Goal: Register for event/course

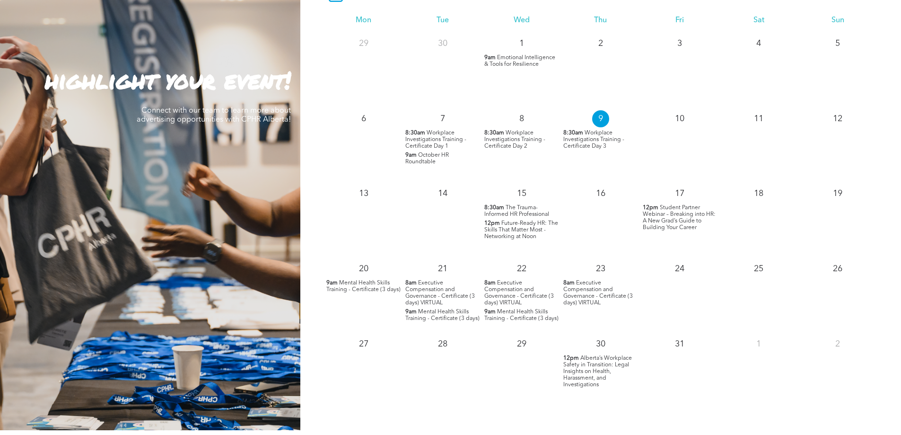
scroll to position [899, 0]
click at [697, 223] on span "Student Partner Webinar – Breaking into HR: A New Grad’s Guide to Building Your…" at bounding box center [679, 217] width 73 height 26
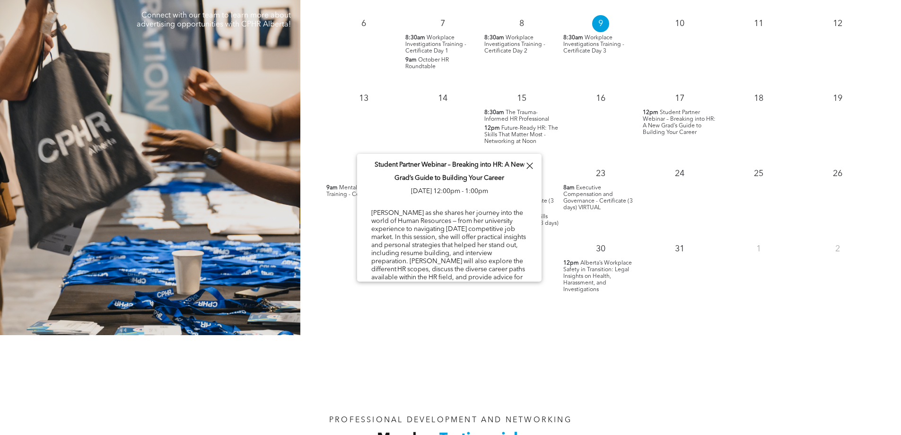
scroll to position [0, 0]
click at [534, 166] on div at bounding box center [529, 165] width 13 height 13
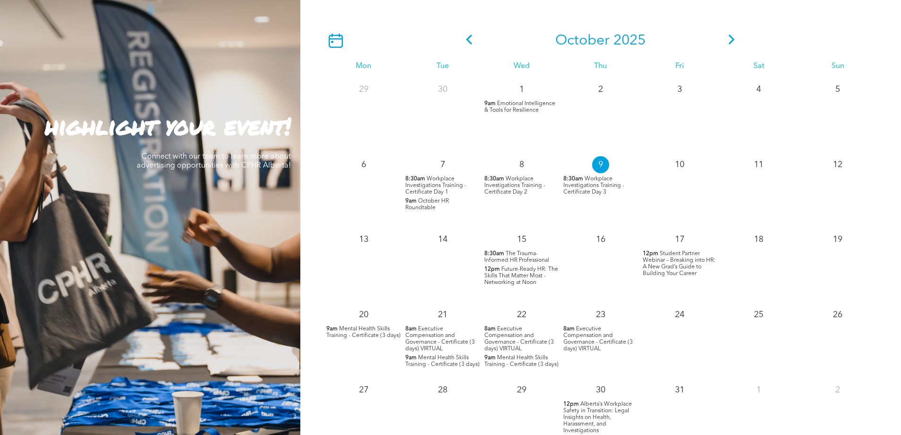
scroll to position [851, 0]
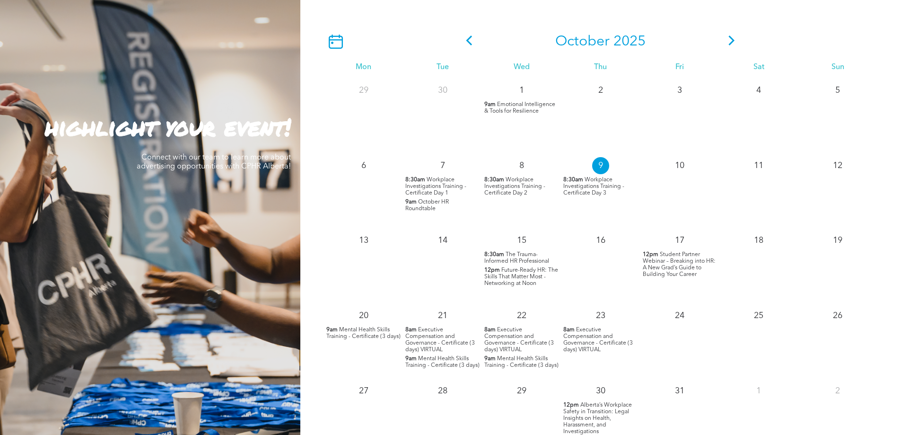
click at [651, 266] on span "Student Partner Webinar – Breaking into HR: A New Grad’s Guide to Building Your…" at bounding box center [679, 265] width 73 height 26
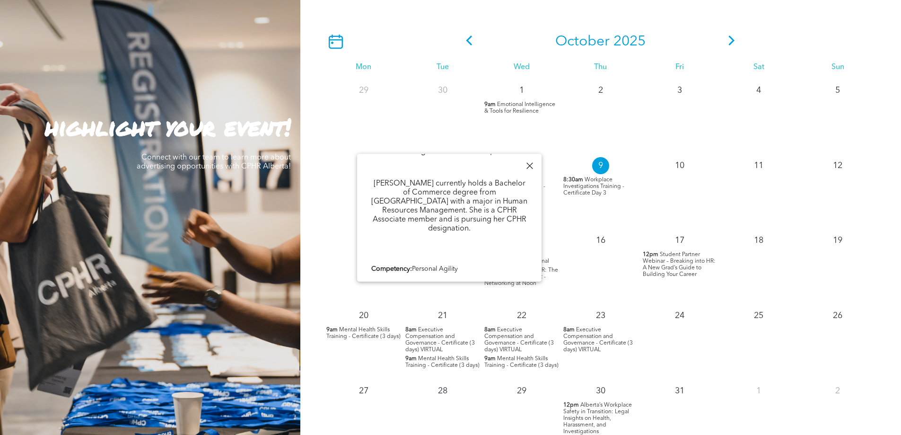
scroll to position [544, 0]
click at [685, 270] on span "Student Partner Webinar – Breaking into HR: A New Grad’s Guide to Building Your…" at bounding box center [679, 265] width 73 height 26
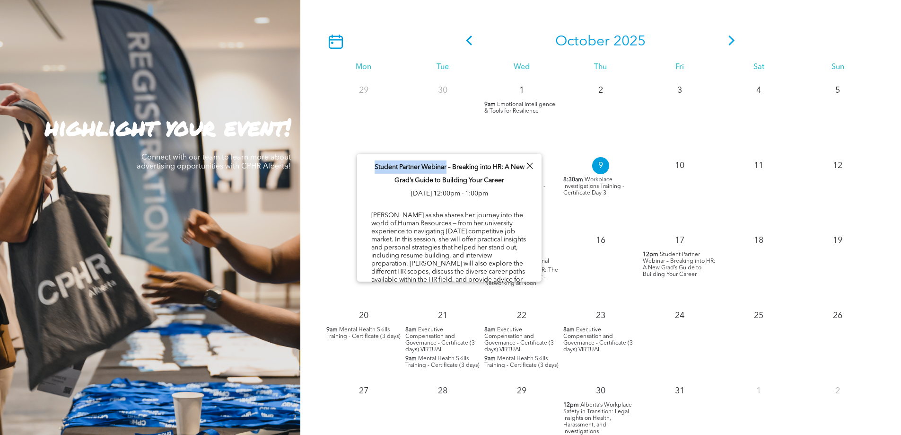
drag, startPoint x: 379, startPoint y: 166, endPoint x: 452, endPoint y: 172, distance: 72.6
click at [452, 172] on p "Student Partner Webinar – Breaking into HR: A New Grad’s Guide to Building Your…" at bounding box center [449, 180] width 156 height 40
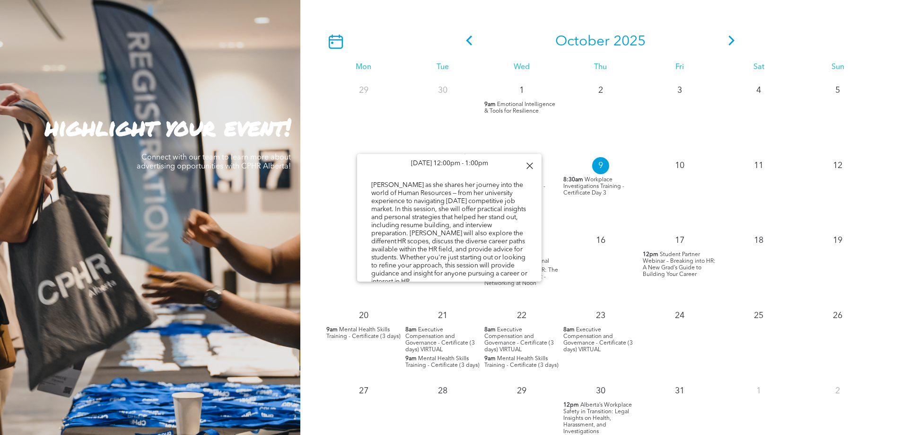
scroll to position [47, 0]
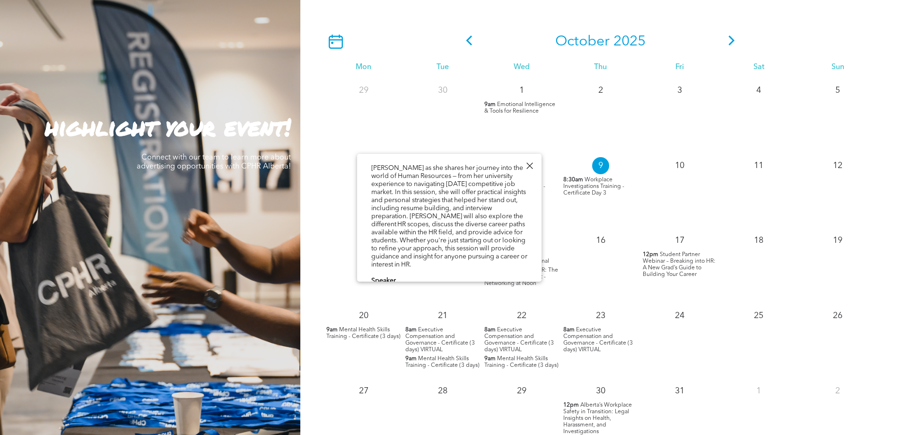
click at [677, 258] on span "Student Partner Webinar – Breaking into HR: A New Grad’s Guide to Building Your…" at bounding box center [679, 265] width 73 height 26
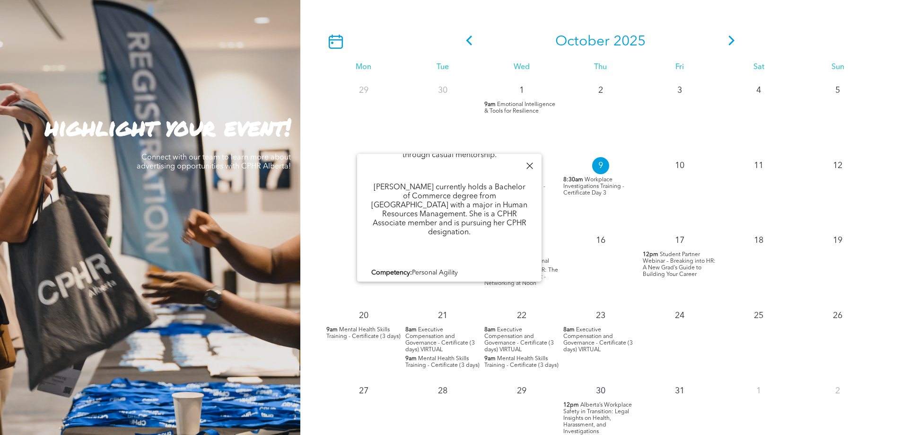
scroll to position [544, 0]
click at [401, 296] on link "Register Here" at bounding box center [391, 299] width 40 height 7
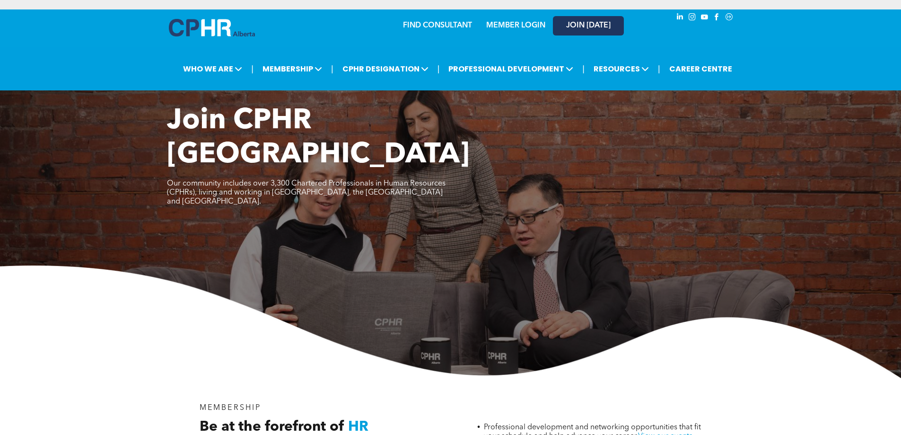
click at [566, 33] on link "JOIN [DATE]" at bounding box center [588, 25] width 71 height 19
